Goal: Task Accomplishment & Management: Manage account settings

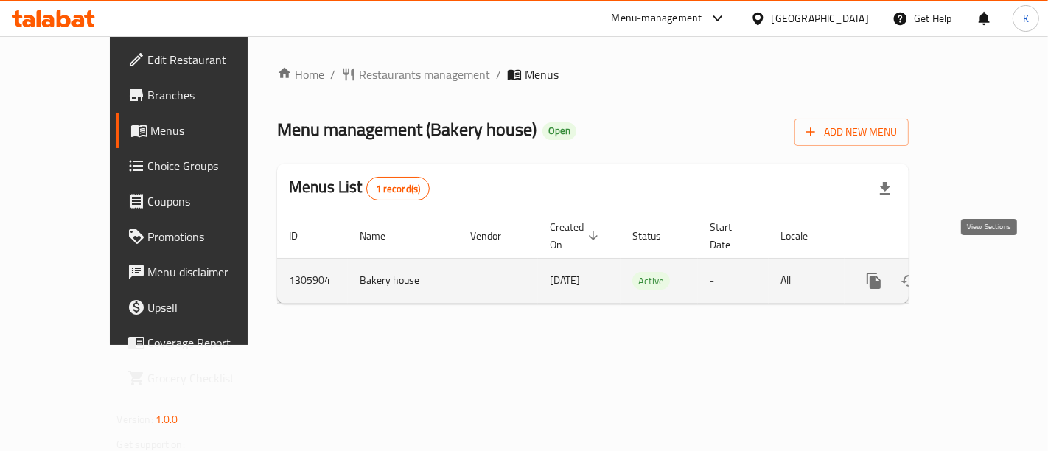
click at [989, 272] on icon "enhanced table" at bounding box center [981, 281] width 18 height 18
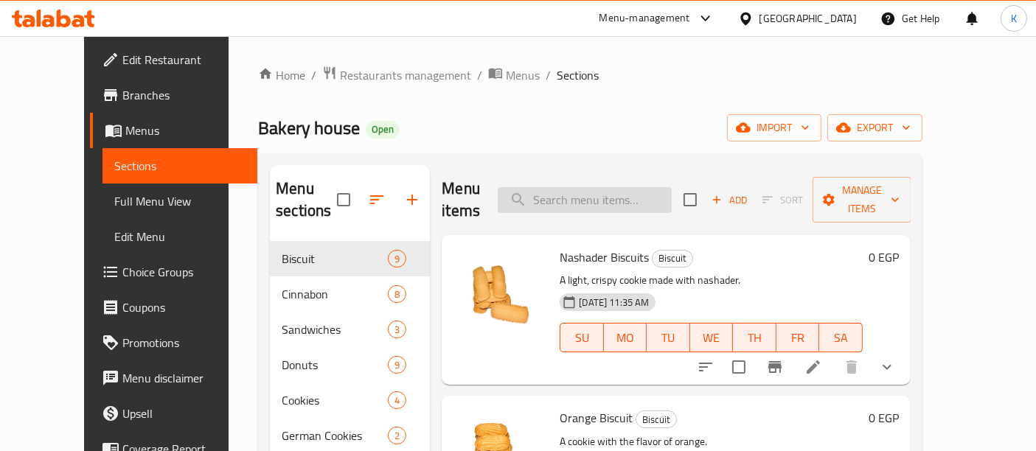
click at [604, 187] on input "search" at bounding box center [585, 200] width 174 height 26
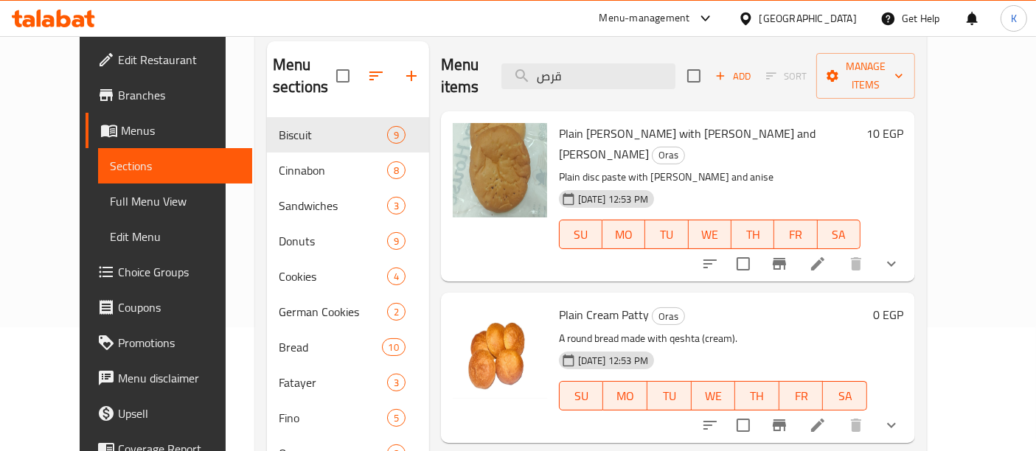
scroll to position [124, 0]
type input "قرص"
drag, startPoint x: 624, startPoint y: 111, endPoint x: 681, endPoint y: 119, distance: 57.3
click at [665, 122] on span "Plain [PERSON_NAME] with [PERSON_NAME] and [PERSON_NAME]" at bounding box center [687, 143] width 257 height 43
click at [813, 184] on div "[DATE] 12:53 PM SU MO TU WE TH FR SA" at bounding box center [709, 224] width 313 height 80
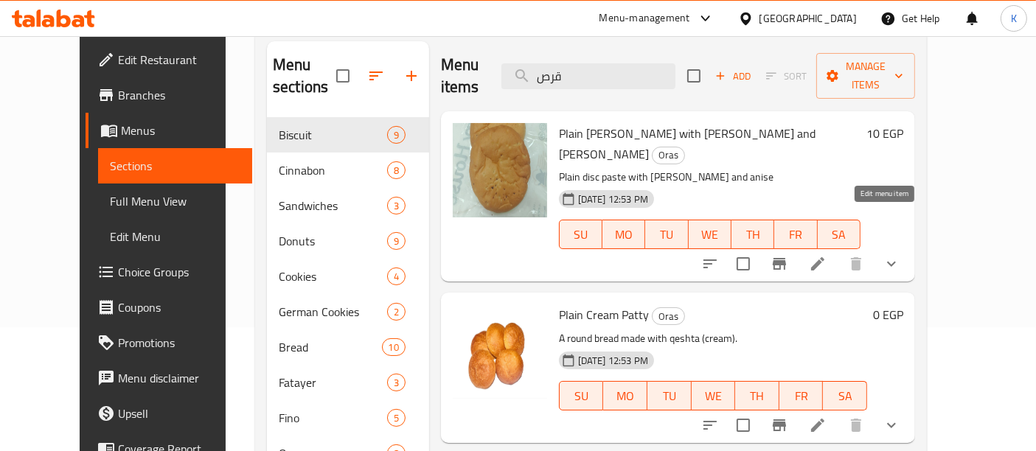
click at [826, 255] on icon at bounding box center [818, 264] width 18 height 18
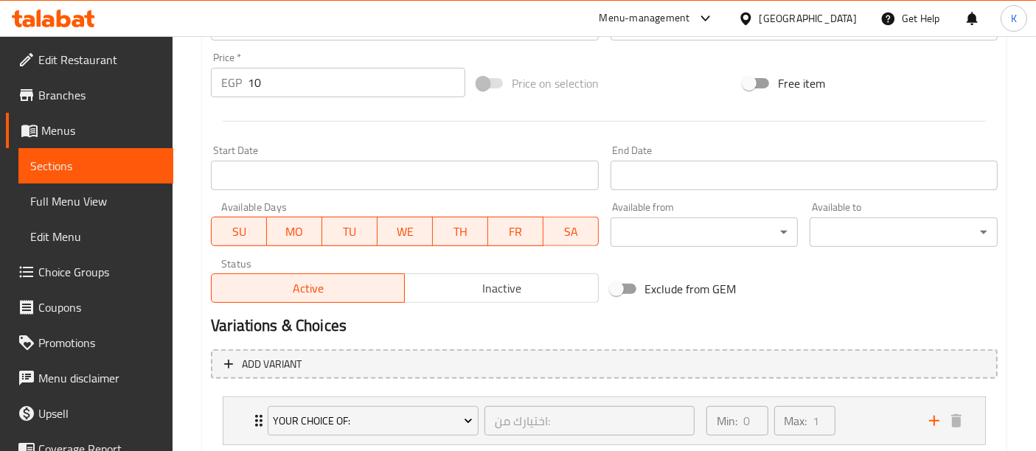
scroll to position [634, 0]
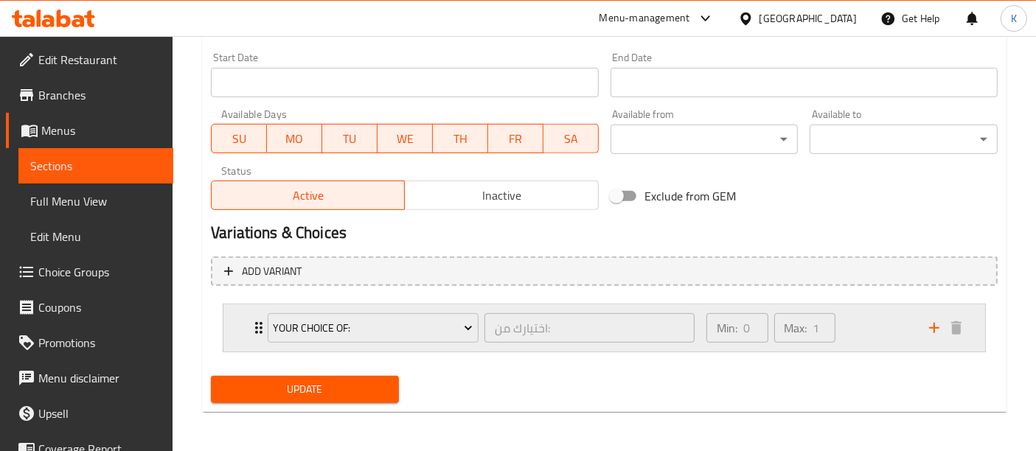
click at [265, 332] on div "Your Choice Of:" at bounding box center [373, 327] width 217 height 35
